Goal: Check status: Check status

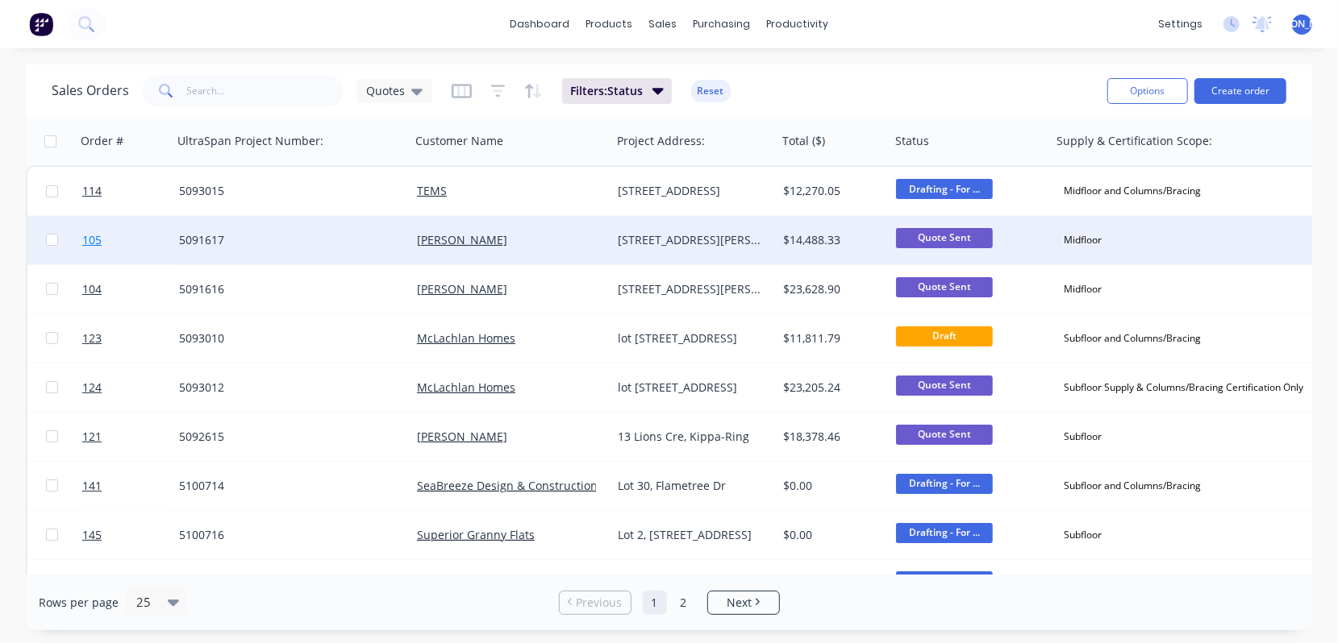
click at [99, 237] on span "105" at bounding box center [91, 240] width 19 height 16
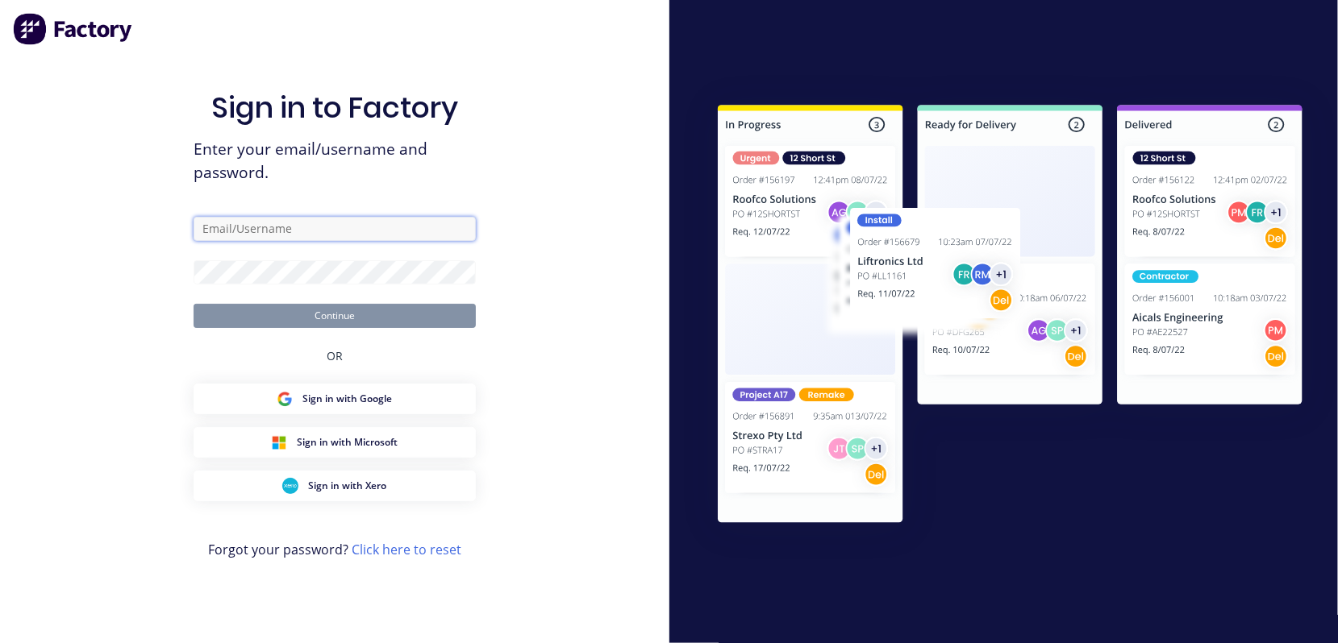
type input "[PERSON_NAME][EMAIL_ADDRESS][DOMAIN_NAME]"
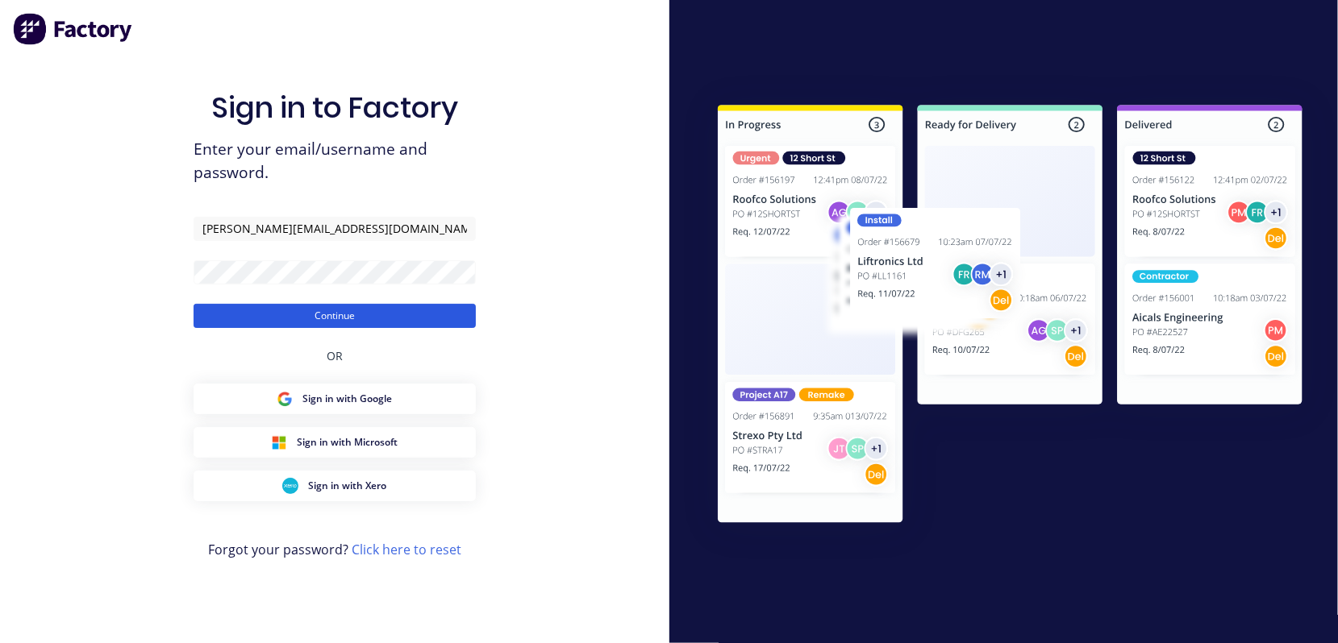
click at [323, 315] on button "Continue" at bounding box center [334, 316] width 282 height 24
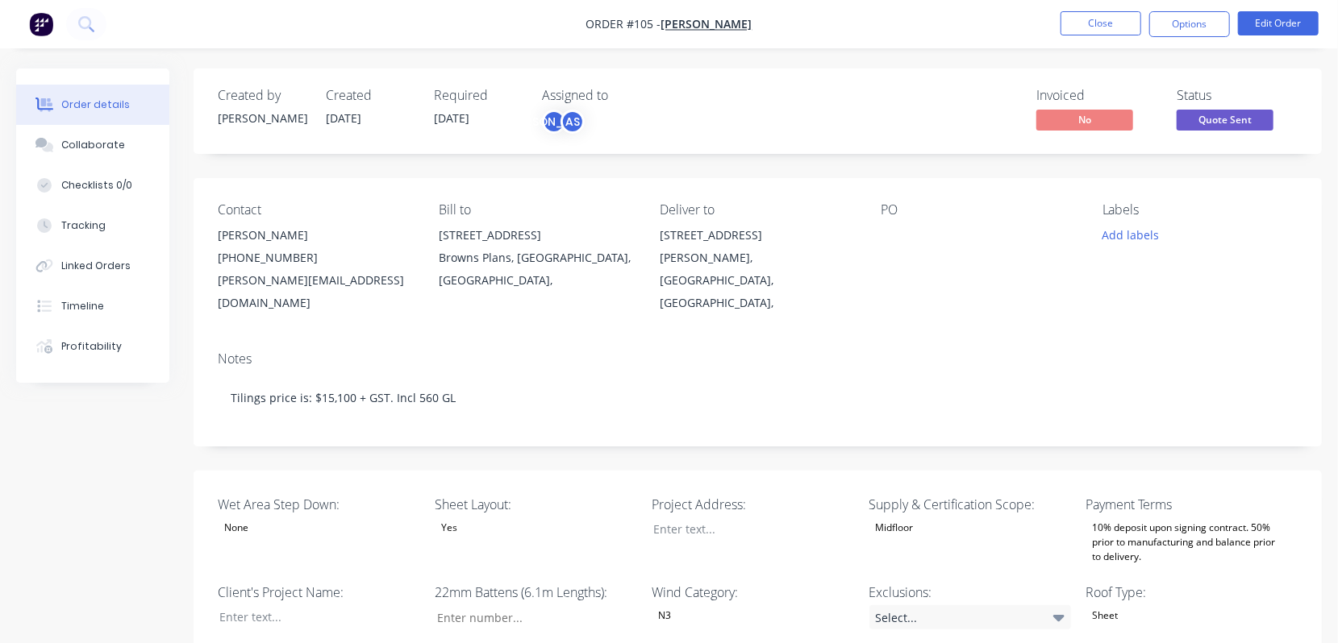
type input "77"
type input "170"
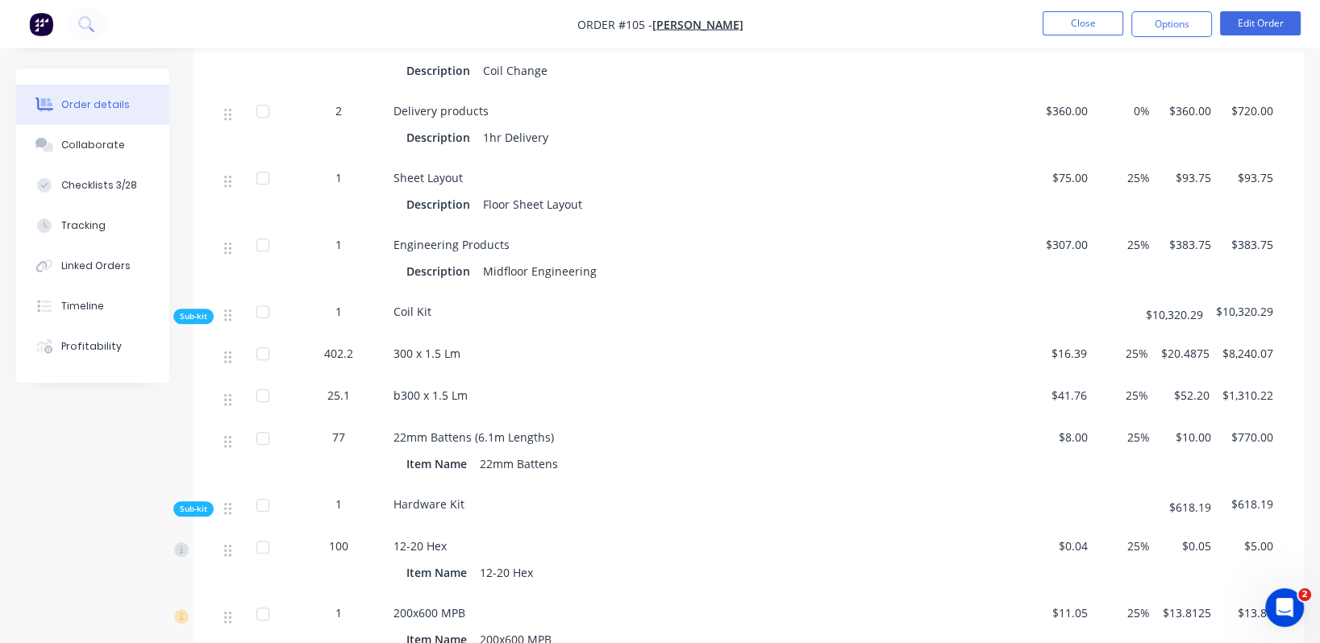
scroll to position [1330, 0]
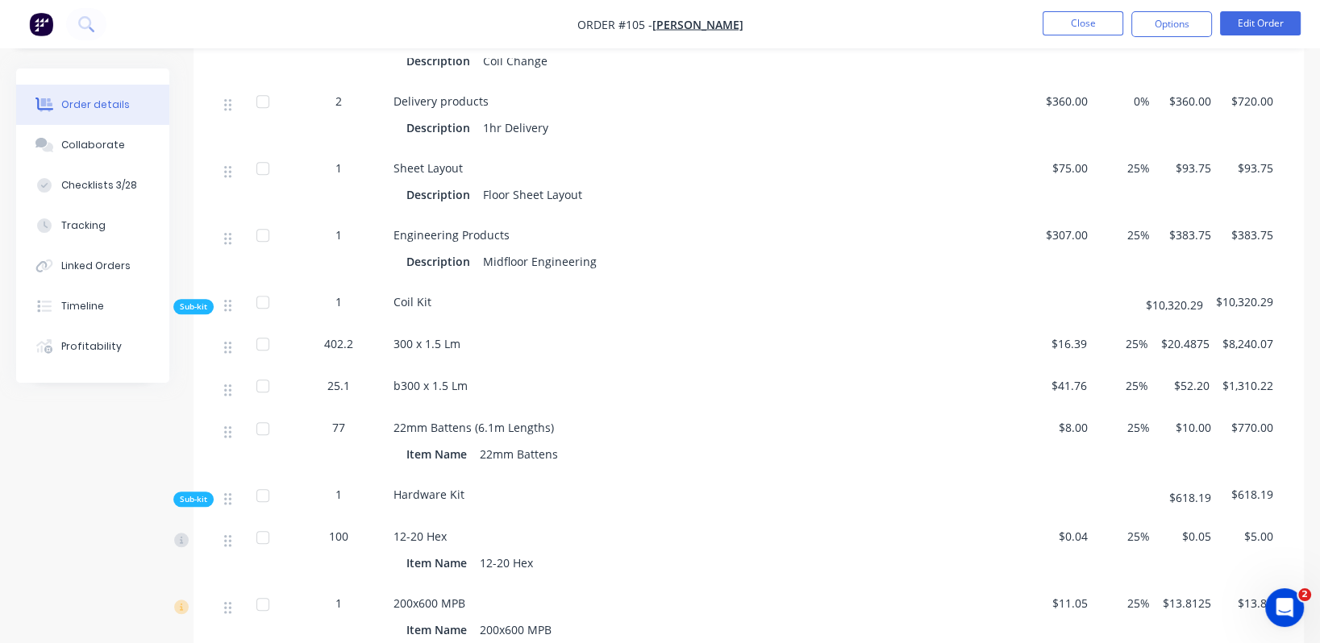
click at [336, 377] on span "25.1" at bounding box center [338, 385] width 23 height 17
click at [419, 368] on div "b300 x 1.5 Lm" at bounding box center [709, 389] width 645 height 42
drag, startPoint x: 460, startPoint y: 352, endPoint x: 681, endPoint y: 58, distance: 367.8
click at [462, 378] on span "b300 x 1.5 Lm" at bounding box center [430, 385] width 74 height 15
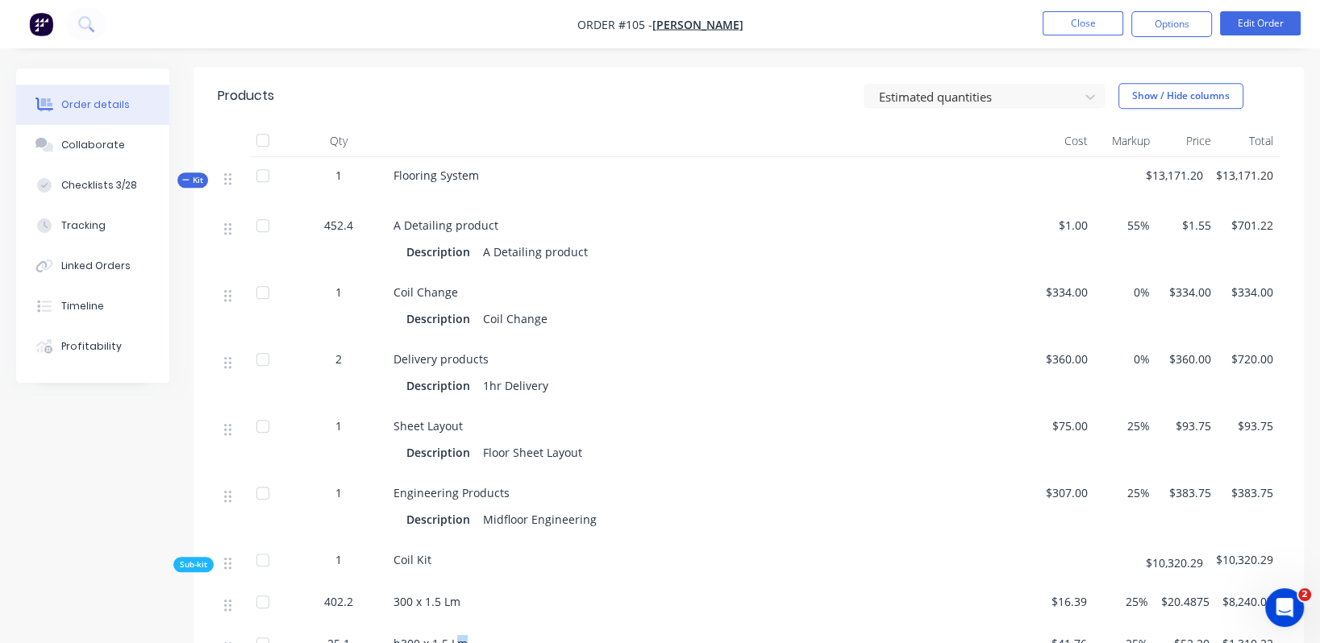
scroll to position [1088, 0]
